Goal: Transaction & Acquisition: Book appointment/travel/reservation

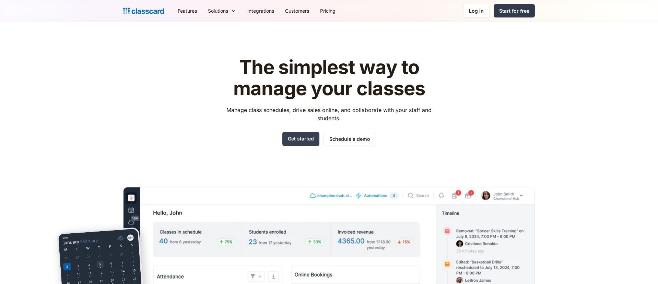
click at [515, 8] on div "Start for free" at bounding box center [514, 10] width 30 height 7
click at [367, 133] on link "Schedule a demo" at bounding box center [349, 139] width 52 height 14
